Goal: Transaction & Acquisition: Purchase product/service

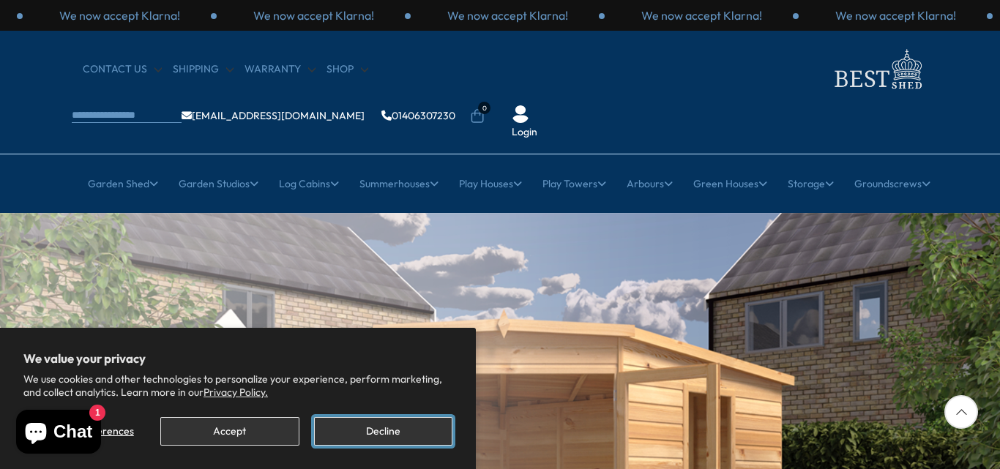
click at [381, 430] on button "Decline" at bounding box center [383, 431] width 138 height 29
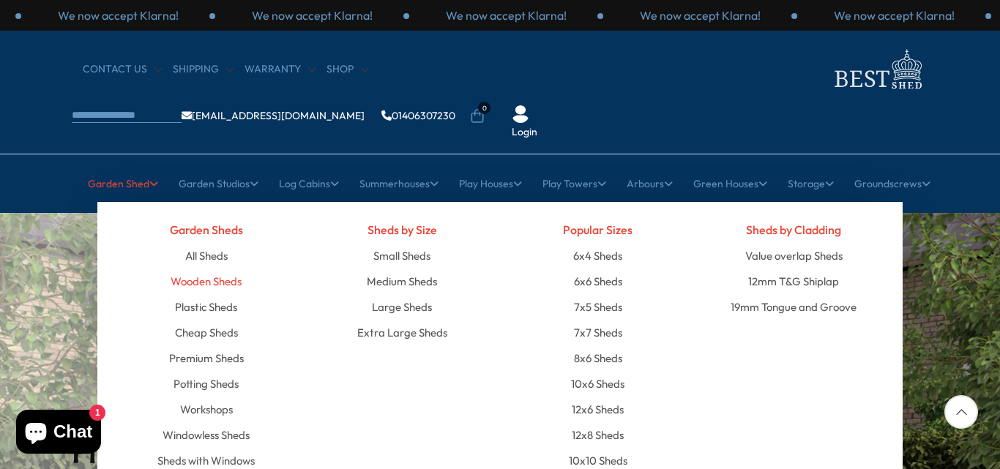
click at [203, 269] on link "Wooden Sheds" at bounding box center [206, 282] width 71 height 26
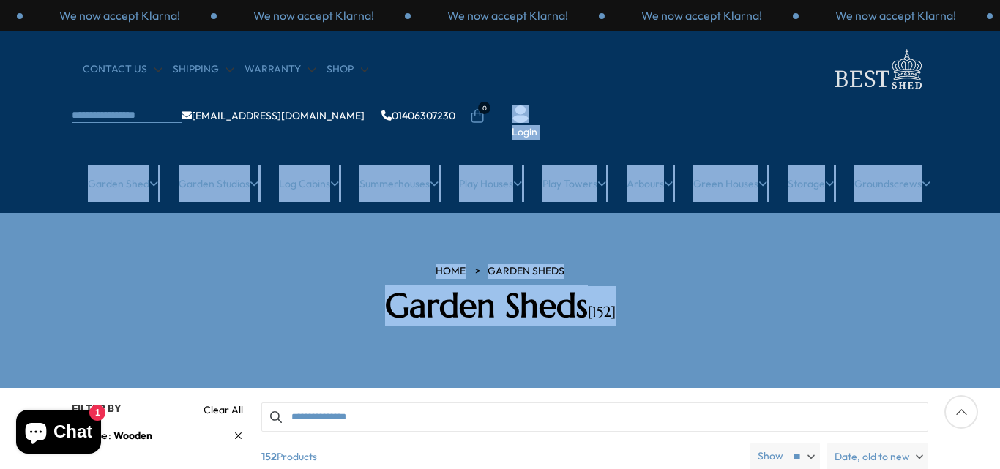
drag, startPoint x: 935, startPoint y: 263, endPoint x: 923, endPoint y: 86, distance: 178.3
click at [916, 213] on section "HOME Garden Sheds Garden Sheds [152]" at bounding box center [500, 300] width 1000 height 175
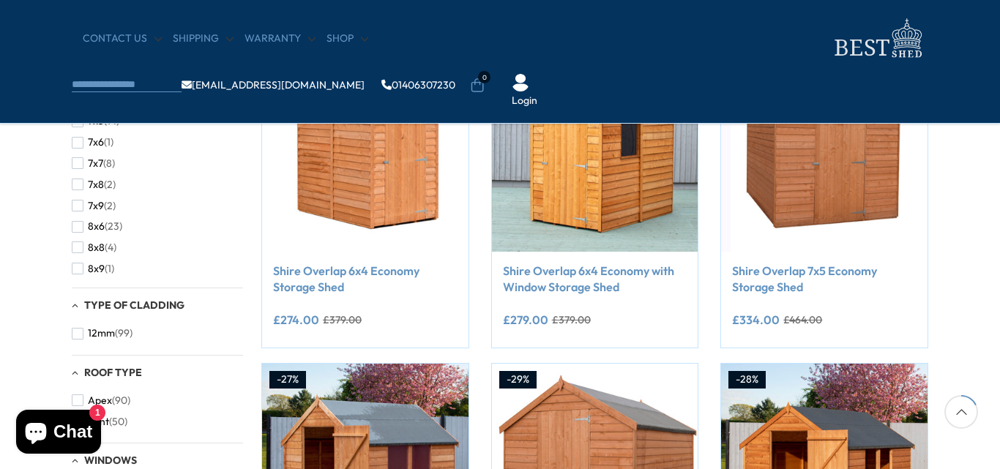
scroll to position [429, 0]
click at [103, 224] on span "8x6" at bounding box center [96, 224] width 17 height 12
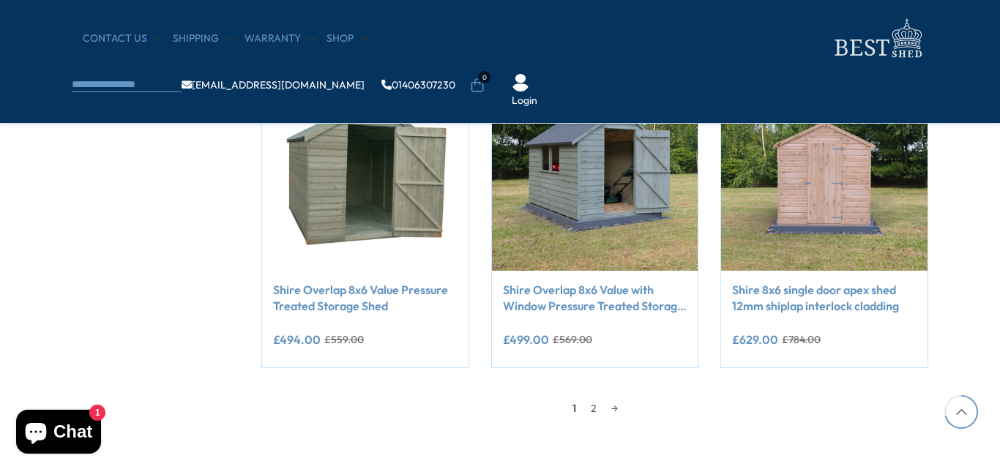
scroll to position [1288, 0]
